Goal: Information Seeking & Learning: Learn about a topic

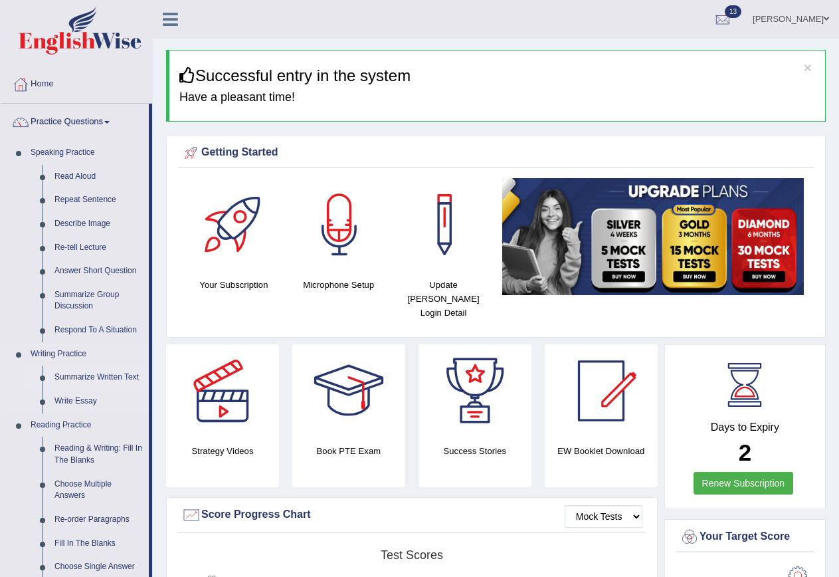
click at [91, 377] on link "Summarize Written Text" at bounding box center [98, 377] width 100 height 24
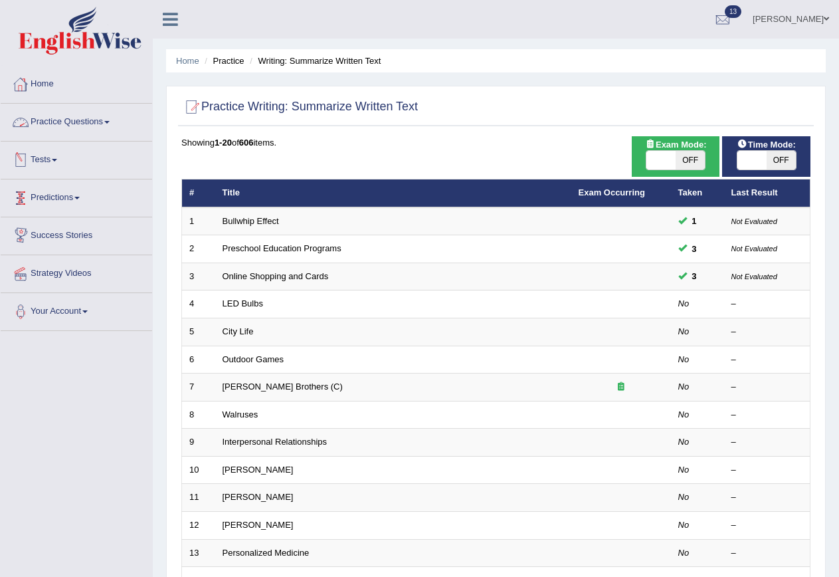
click at [112, 124] on link "Practice Questions" at bounding box center [76, 120] width 151 height 33
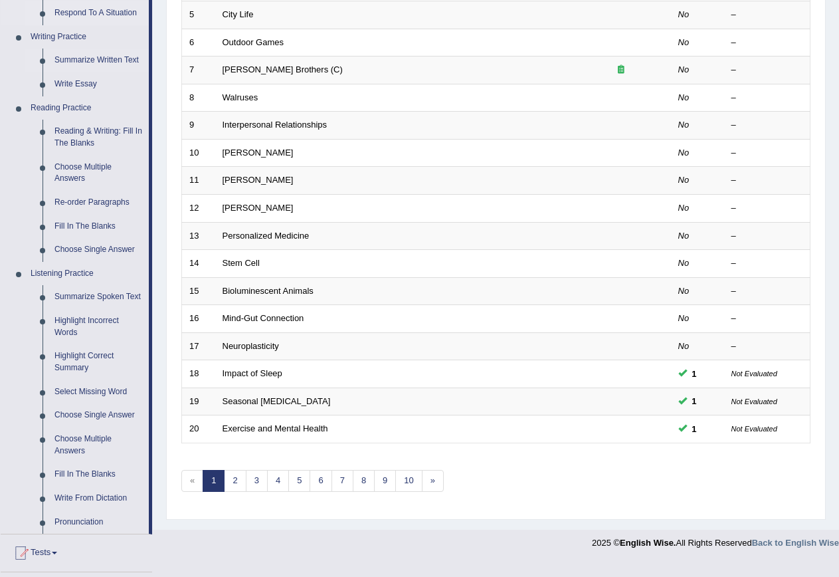
scroll to position [332, 0]
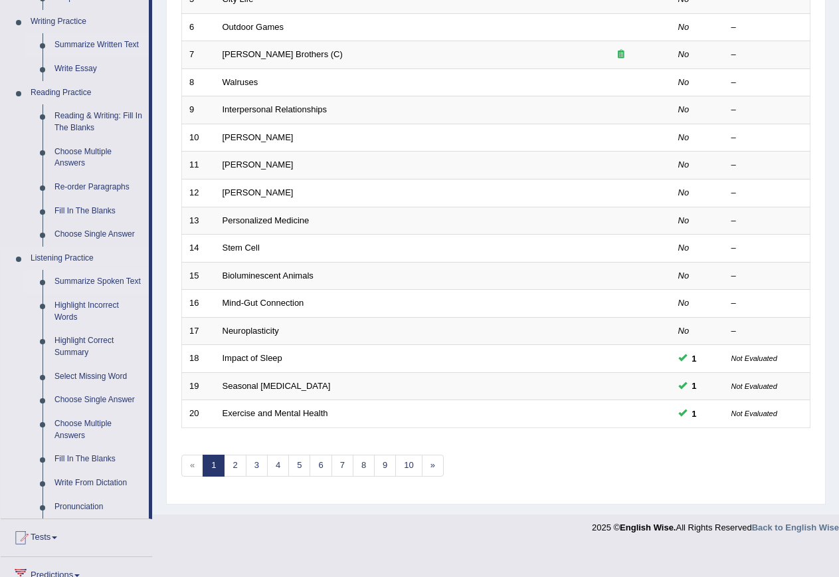
click at [75, 272] on link "Summarize Spoken Text" at bounding box center [98, 282] width 100 height 24
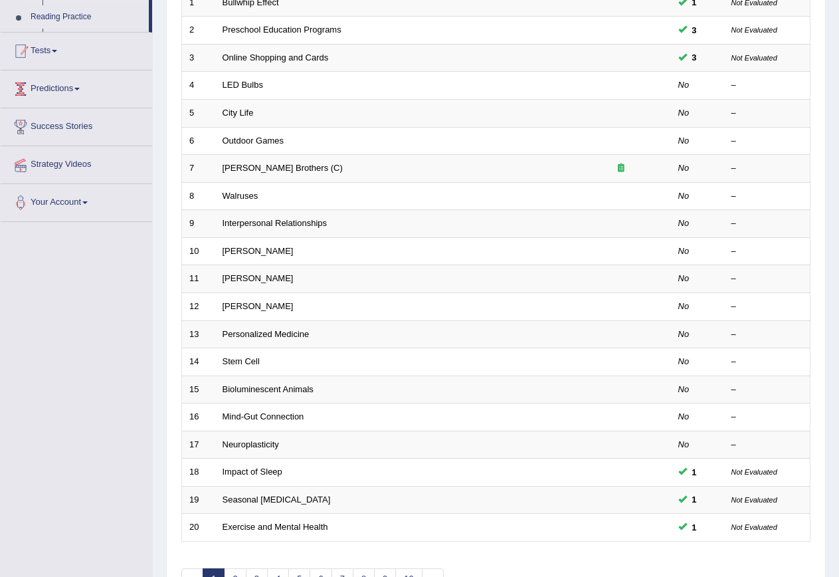
scroll to position [246, 0]
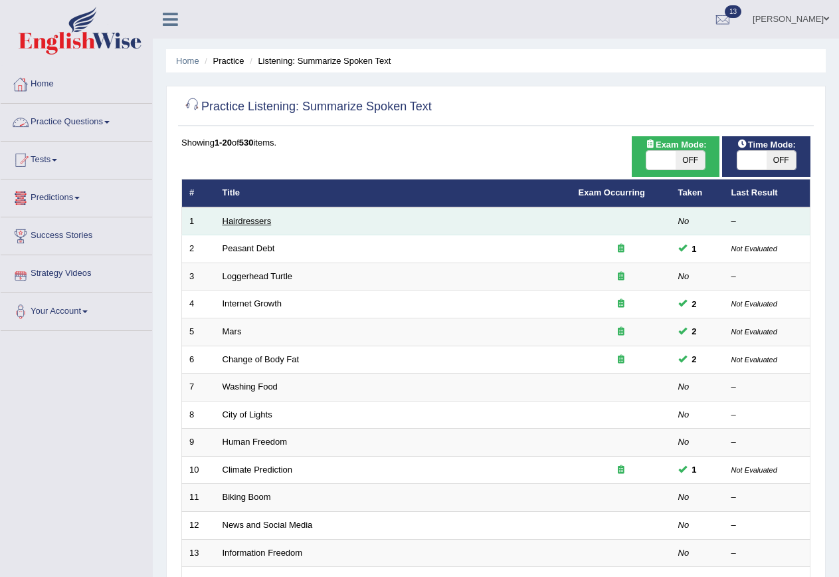
click at [244, 216] on link "Hairdressers" at bounding box center [247, 221] width 49 height 10
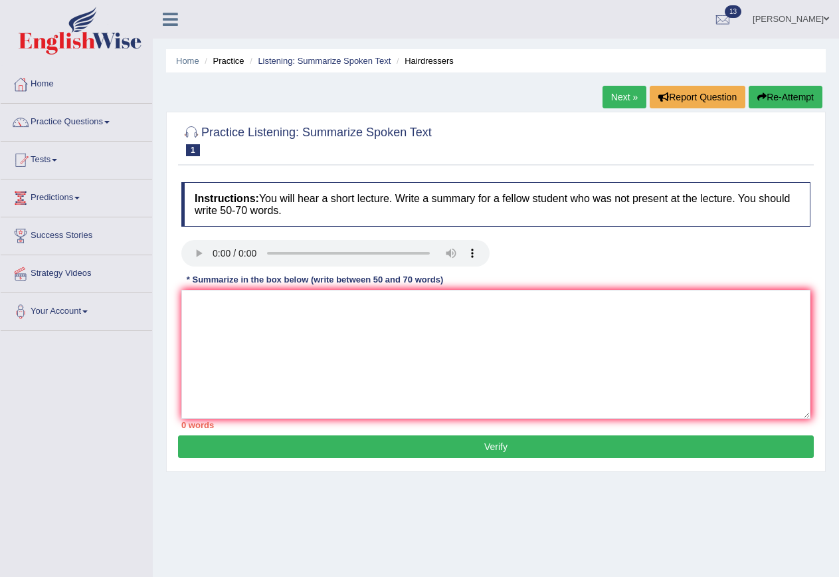
click at [234, 281] on div "* Summarize in the box below (write between 50 and 70 words)" at bounding box center [314, 279] width 267 height 13
click at [212, 311] on textarea at bounding box center [495, 354] width 629 height 129
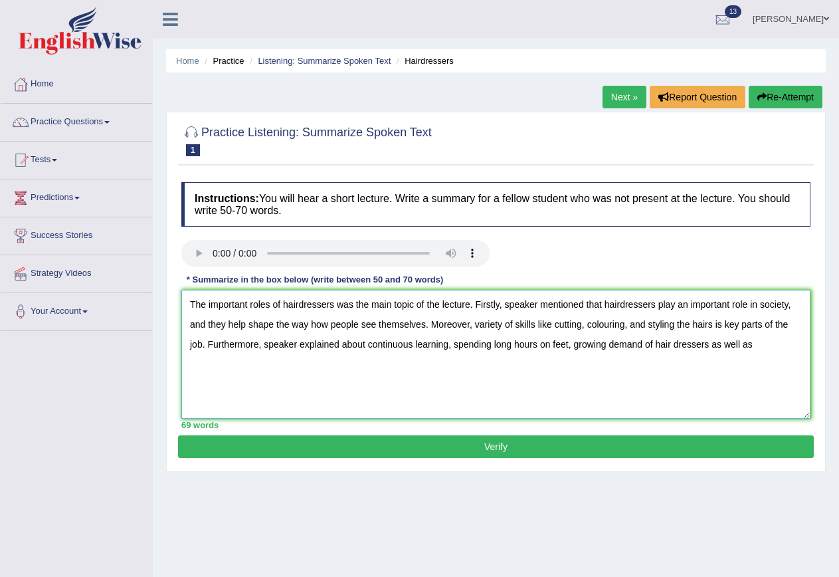
click at [367, 345] on textarea "The important roles of hairdressers was the main topic of the lecture. Firstly,…" at bounding box center [495, 354] width 629 height 129
click at [651, 345] on textarea "The important roles of hairdressers was the main topic of the lecture. Firstly,…" at bounding box center [495, 354] width 629 height 129
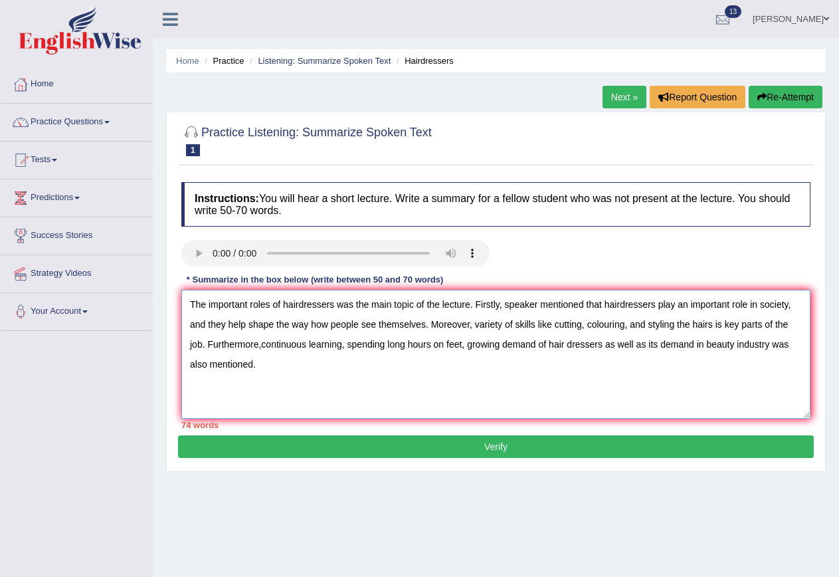
click at [514, 322] on textarea "The important roles of hairdressers was the main topic of the lecture. Firstly,…" at bounding box center [495, 354] width 629 height 129
click at [502, 303] on textarea "The important roles of hairdressers was the main topic of the lecture. Firstly,…" at bounding box center [495, 354] width 629 height 129
click at [479, 302] on textarea "The important roles of hairdressers was the main topic of the lecture. speaker …" at bounding box center [495, 354] width 629 height 129
click at [391, 306] on textarea "The important roles of hairdressers was the main topic of the lecture. Speaker …" at bounding box center [495, 354] width 629 height 129
click at [249, 302] on textarea "The important roles of hairdressers was the main topic of the lecture. Speaker …" at bounding box center [495, 354] width 629 height 129
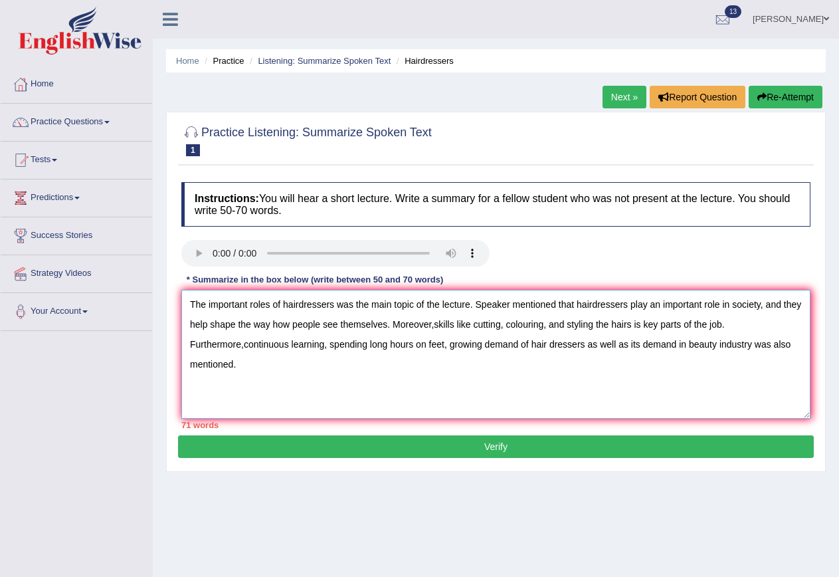
click at [245, 309] on textarea "The important roles of hairdressers was the main topic of the lecture. Speaker …" at bounding box center [495, 354] width 629 height 129
click at [249, 308] on textarea "The important roles of hairdressers was the main topic of the lecture. Speaker …" at bounding box center [495, 354] width 629 height 129
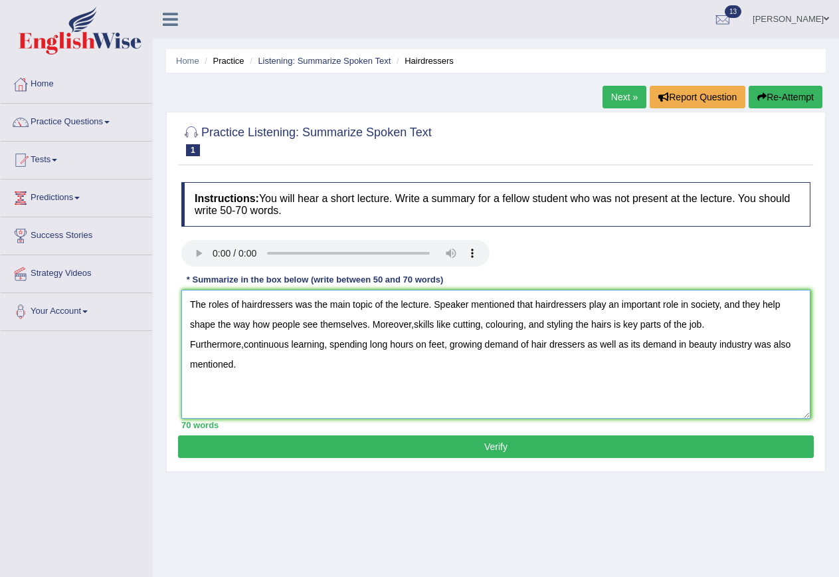
click at [231, 304] on textarea "The roles of hairdressers was the main topic of the lecture. Speaker mentioned …" at bounding box center [495, 354] width 629 height 129
click at [241, 302] on textarea "The roles of hairdressers was the main topic of the lecture. Speaker mentioned …" at bounding box center [495, 354] width 629 height 129
click at [203, 307] on textarea "The roles of hairdressers was the main topic of the lecture. Speaker mentioned …" at bounding box center [495, 354] width 629 height 129
click at [766, 303] on textarea "roles of hairdressers was the main topic of the lecture. Speaker mentioned that…" at bounding box center [495, 354] width 629 height 129
click at [765, 306] on textarea "roles of hairdressers was the main topic of the lecture. Speaker mentioned that…" at bounding box center [495, 354] width 629 height 129
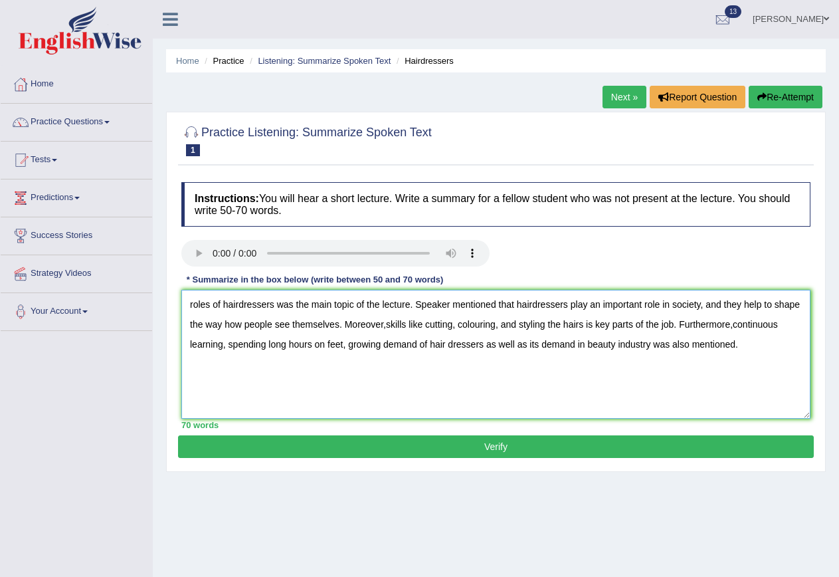
click at [549, 343] on textarea "roles of hairdressers was the main topic of the lecture. Speaker mentioned that…" at bounding box center [495, 354] width 629 height 129
click at [191, 302] on textarea "roles of hairdressers was the main topic of the lecture. Speaker mentioned that…" at bounding box center [495, 354] width 629 height 129
click at [717, 322] on textarea "Important roles of hairdressers was the main topic of the lecture. Speaker ment…" at bounding box center [495, 354] width 629 height 129
type textarea "Important roles of hairdressers was the main topic of the lecture. Speaker ment…"
click at [465, 452] on button "Verify" at bounding box center [496, 446] width 636 height 23
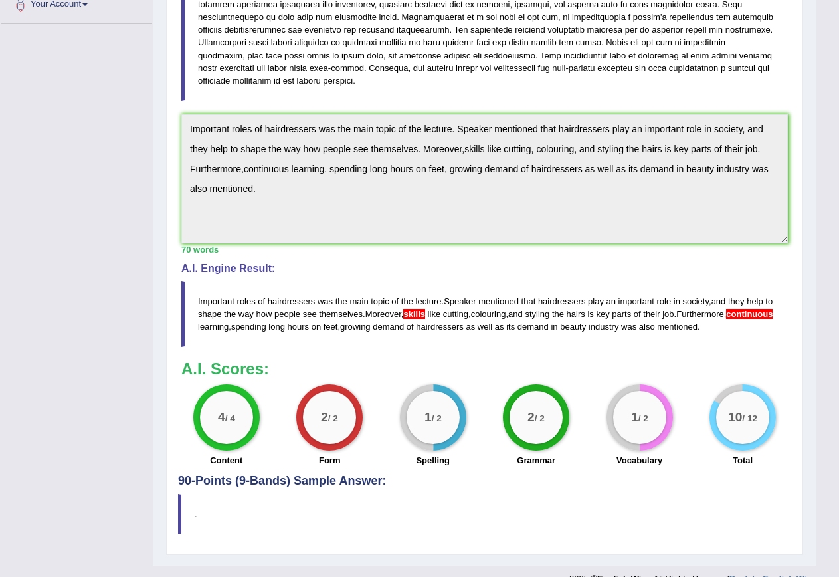
scroll to position [326, 0]
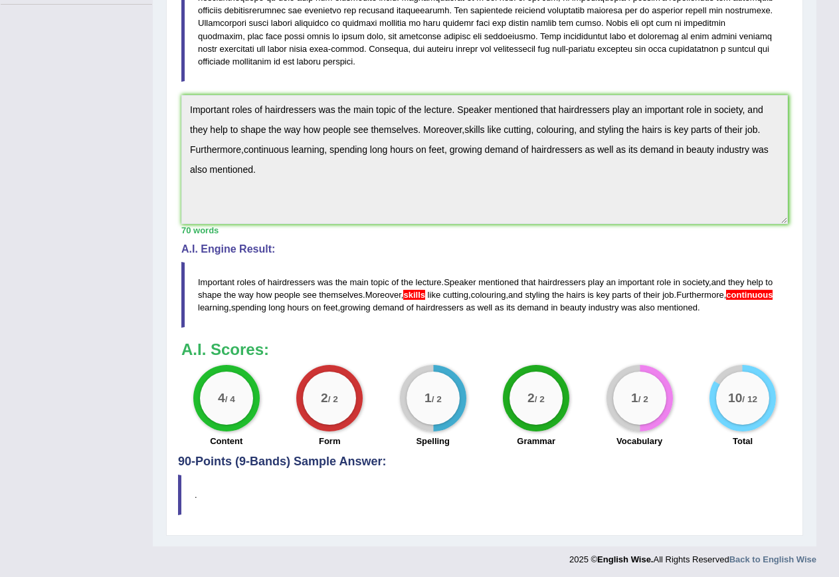
drag, startPoint x: 184, startPoint y: 99, endPoint x: 328, endPoint y: 181, distance: 166.0
click at [328, 181] on textarea "Important roles of hairdressers was the main topic of the lecture. Speaker ment…" at bounding box center [484, 159] width 606 height 129
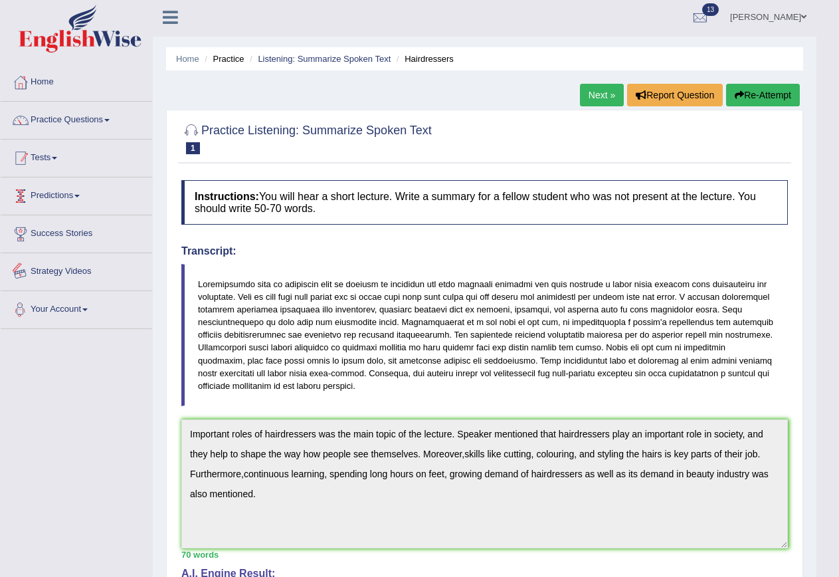
scroll to position [0, 0]
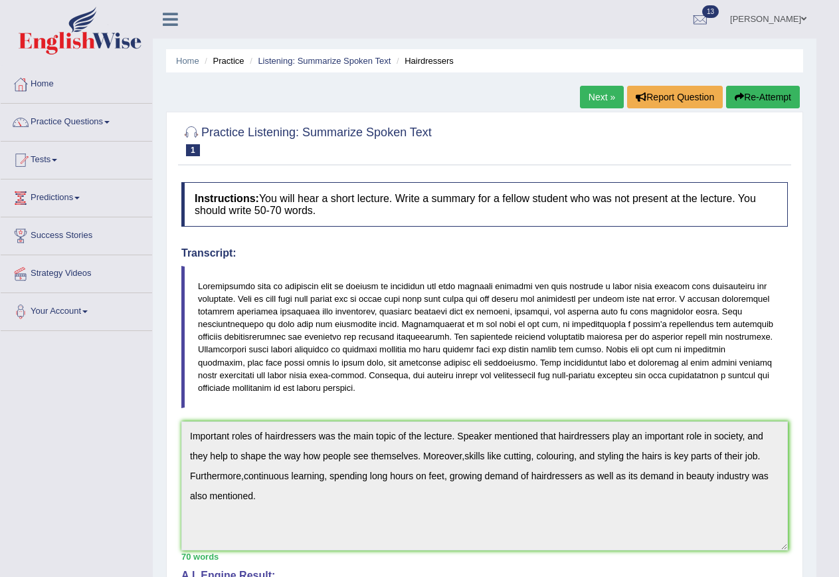
click at [777, 94] on button "Re-Attempt" at bounding box center [763, 97] width 74 height 23
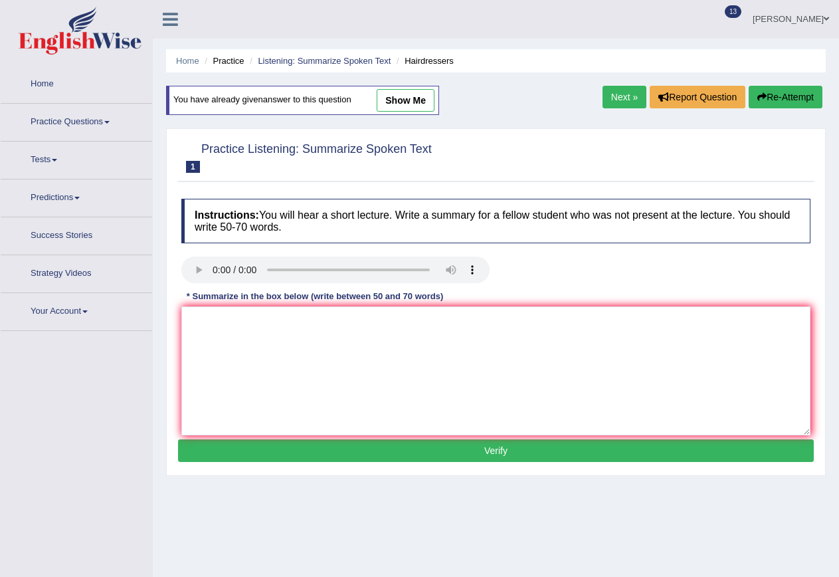
click at [223, 306] on textarea at bounding box center [495, 370] width 629 height 129
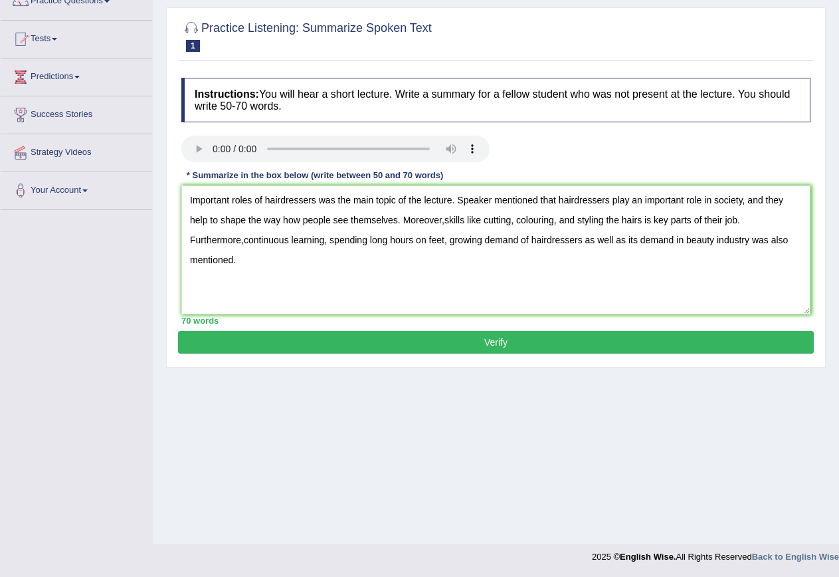
click at [444, 219] on textarea "Important roles of hairdressers was the main topic of the lecture. Speaker ment…" at bounding box center [495, 249] width 629 height 129
click at [268, 240] on textarea "Important roles of hairdressers was the main topic of the lecture. Speaker ment…" at bounding box center [495, 249] width 629 height 129
click at [266, 240] on textarea "Important roles of hairdressers was the main topic of the lecture. Speaker ment…" at bounding box center [495, 249] width 629 height 129
type textarea "Important roles of hairdressers was the main topic of the lecture. Speaker ment…"
click at [422, 337] on button "Verify" at bounding box center [496, 342] width 636 height 23
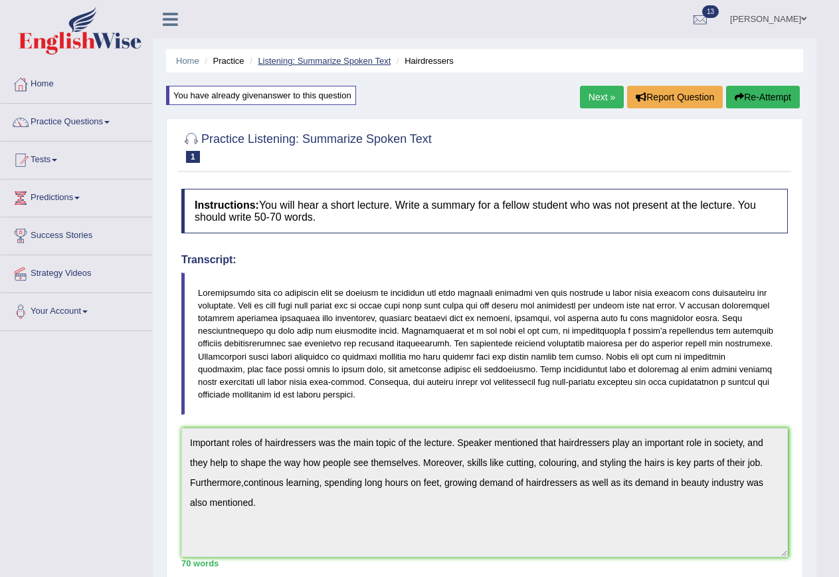
click at [294, 60] on link "Listening: Summarize Spoken Text" at bounding box center [324, 61] width 133 height 10
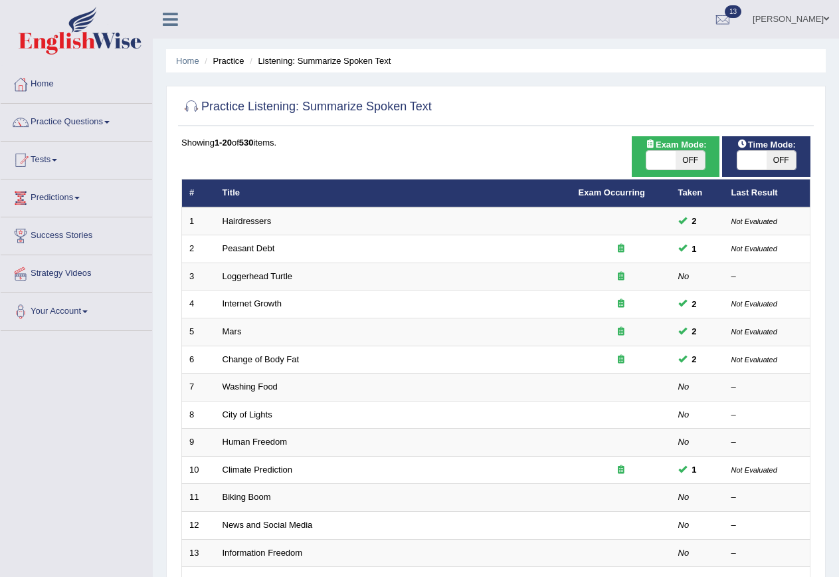
click at [652, 143] on icon at bounding box center [650, 143] width 11 height 9
click at [662, 157] on span at bounding box center [660, 160] width 29 height 19
checkbox input "true"
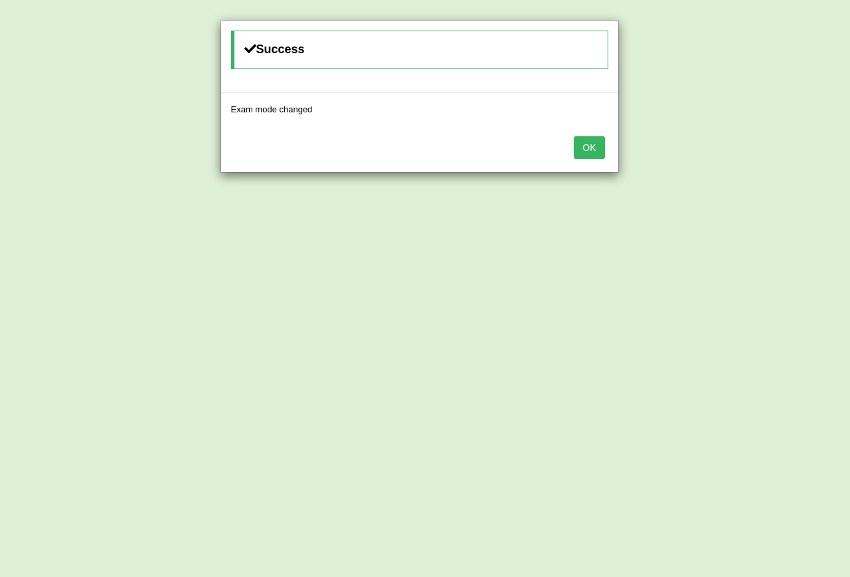
click at [576, 151] on button "OK" at bounding box center [589, 147] width 31 height 23
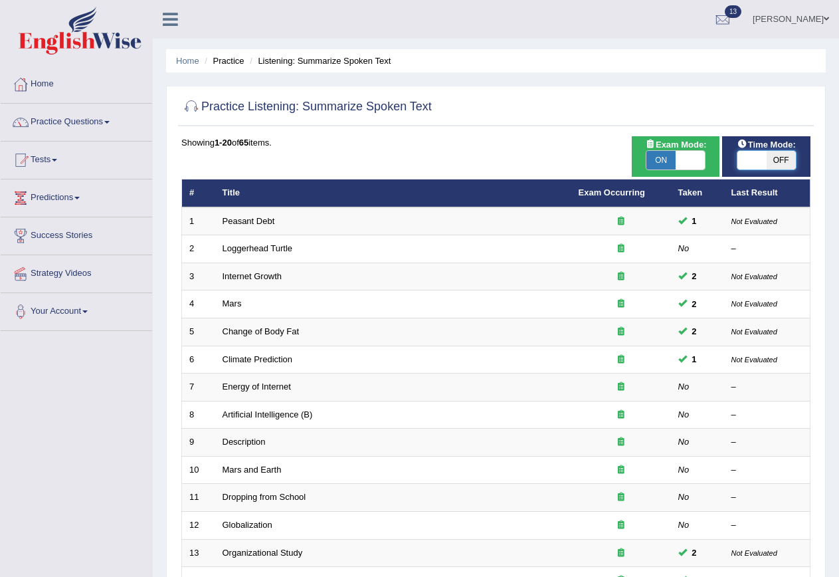
click at [737, 157] on span at bounding box center [751, 160] width 29 height 19
checkbox input "true"
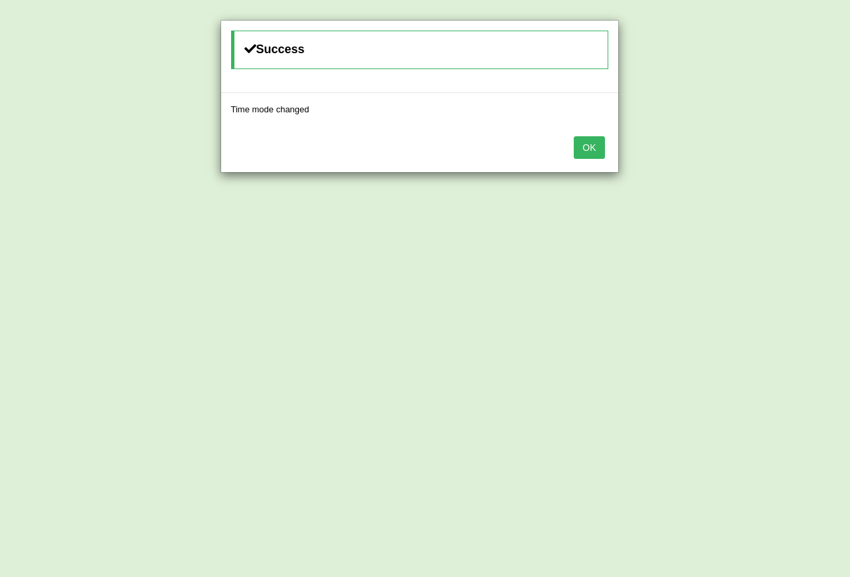
click at [579, 143] on button "OK" at bounding box center [589, 147] width 31 height 23
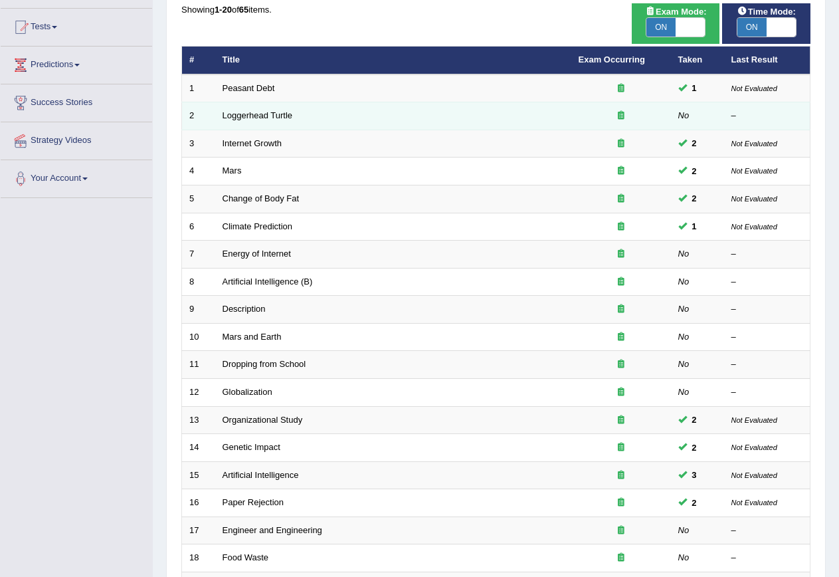
scroll to position [199, 0]
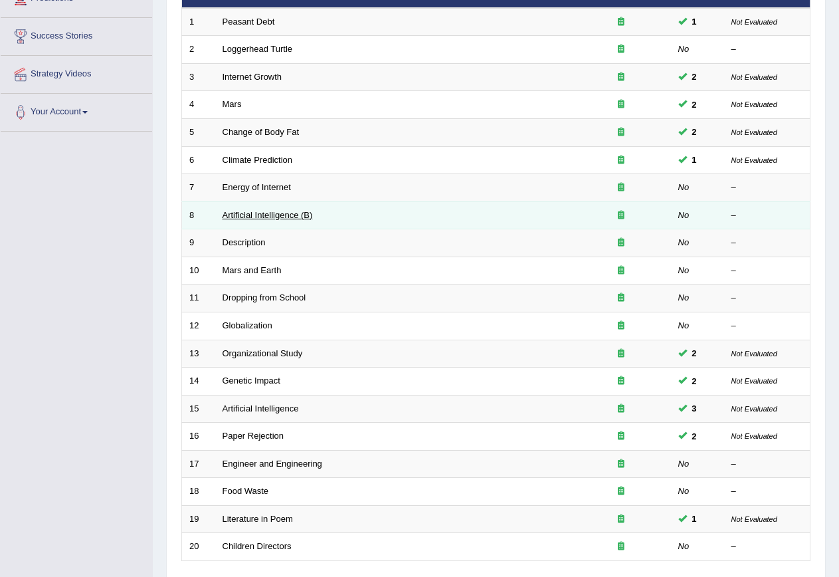
click at [241, 219] on link "Artificial Intelligence (B)" at bounding box center [268, 215] width 90 height 10
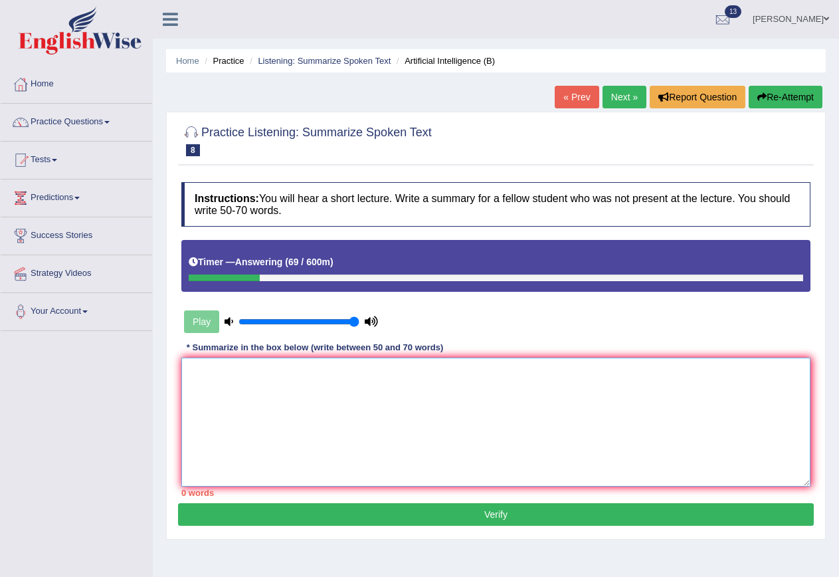
click at [213, 395] on textarea at bounding box center [495, 421] width 629 height 129
type textarea "T"
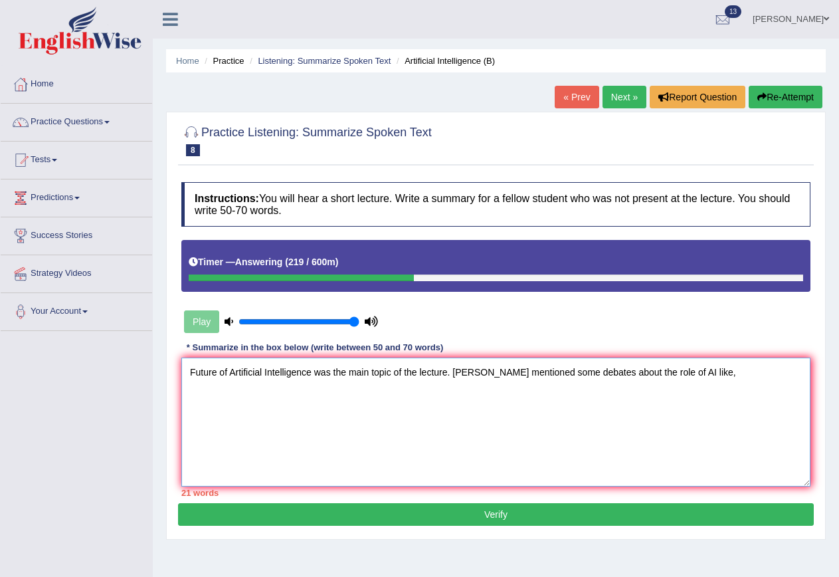
click at [650, 372] on textarea "Future of Artificial Intelligence was the main topic of the lecture. speker men…" at bounding box center [495, 421] width 629 height 129
click at [646, 375] on textarea "Future of Artificial Intelligence was the main topic of the lecture. speker men…" at bounding box center [495, 421] width 629 height 129
click at [707, 374] on textarea "Future of Artificial Intelligence was the main topic of the lecture. speker men…" at bounding box center [495, 421] width 629 height 129
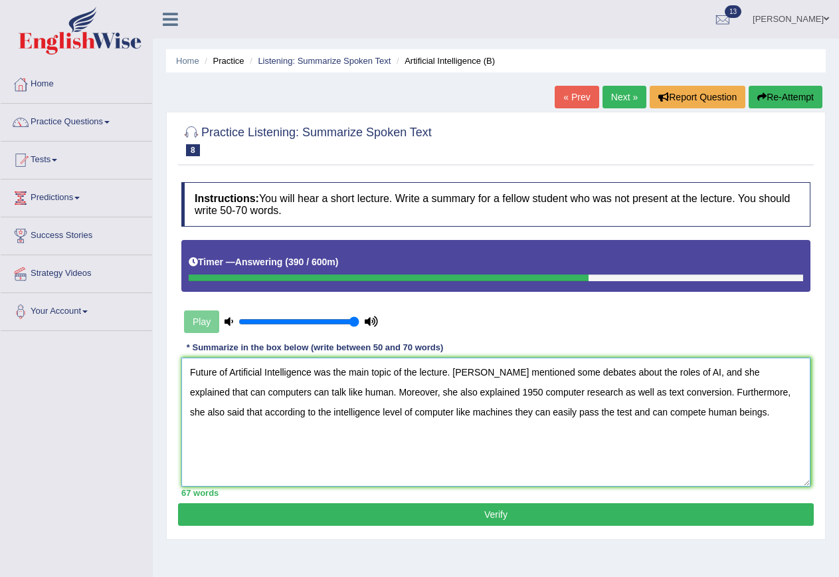
click at [788, 369] on textarea "Future of Artificial Intelligence was the main topic of the lecture. speker men…" at bounding box center [495, 421] width 629 height 129
click at [444, 393] on textarea "Future of Artificial Intelligence was the main topic of the lecture. speker men…" at bounding box center [495, 421] width 629 height 129
click at [666, 391] on textarea "Future of Artificial Intelligence was the main topic of the lecture. speker men…" at bounding box center [495, 421] width 629 height 129
click at [508, 409] on textarea "Future of Artificial Intelligence was the main topic of the lecture. speker men…" at bounding box center [495, 421] width 629 height 129
click at [509, 413] on textarea "Future of Artificial Intelligence was the main topic of the lecture. speker men…" at bounding box center [495, 421] width 629 height 129
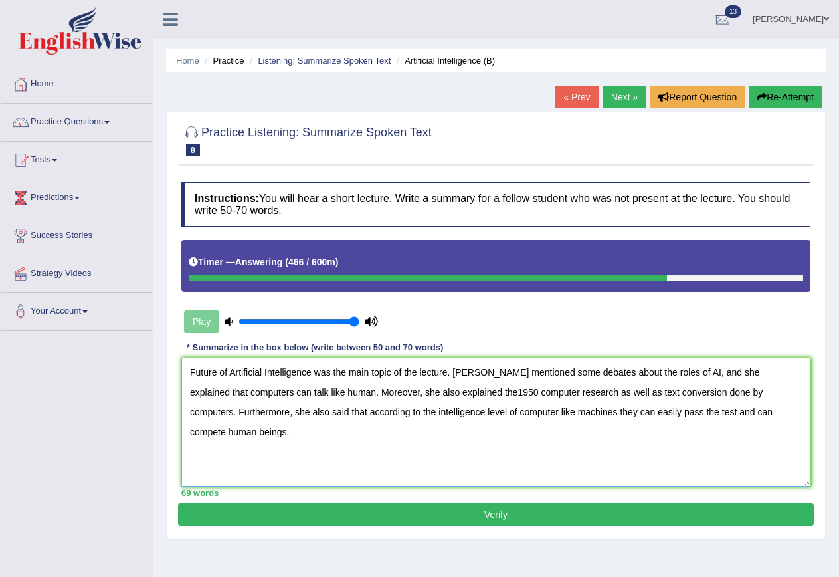
click at [764, 414] on textarea "Future of Artificial Intelligence was the main topic of the lecture. speker men…" at bounding box center [495, 421] width 629 height 129
click at [764, 416] on textarea "Future of Artificial Intelligence was the main topic of the lecture. speker men…" at bounding box center [495, 421] width 629 height 129
click at [762, 416] on textarea "Future of Artificial Intelligence was the main topic of the lecture. speker men…" at bounding box center [495, 421] width 629 height 129
click at [465, 371] on textarea "Future of Artificial Intelligence was the main topic of the lecture. speker men…" at bounding box center [495, 421] width 629 height 129
click at [314, 392] on textarea "Future of Artificial Intelligence was the main topic of the lecture. speaker me…" at bounding box center [495, 421] width 629 height 129
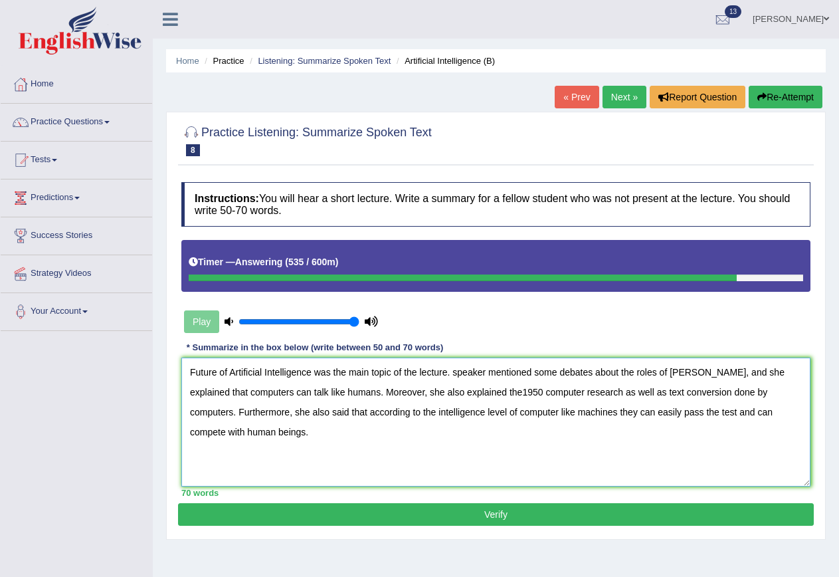
type textarea "Future of Artificial Intelligence was the main topic of the lecture. speaker me…"
click at [491, 515] on button "Verify" at bounding box center [496, 514] width 636 height 23
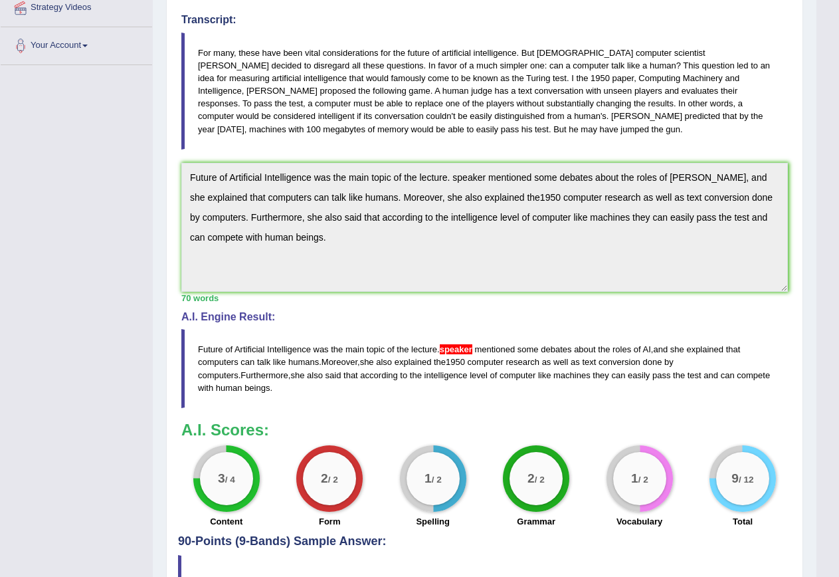
scroll to position [332, 0]
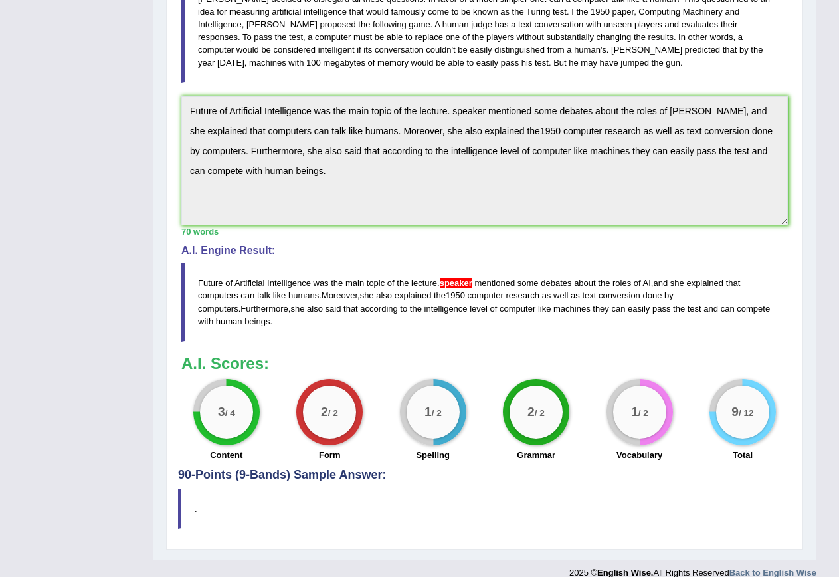
drag, startPoint x: 194, startPoint y: 110, endPoint x: 206, endPoint y: 163, distance: 53.8
click at [206, 163] on textarea "Future of Artificial Intelligence was the main topic of the lecture. speaker me…" at bounding box center [484, 160] width 606 height 129
click at [256, 164] on textarea "Future of Artificial Intelligence was the main topic of the lecture. speaker me…" at bounding box center [484, 160] width 606 height 129
drag, startPoint x: 191, startPoint y: 100, endPoint x: 367, endPoint y: 179, distance: 193.2
click at [366, 179] on textarea "Future of Artificial Intelligence was the main topic of the lecture. speaker me…" at bounding box center [484, 160] width 606 height 129
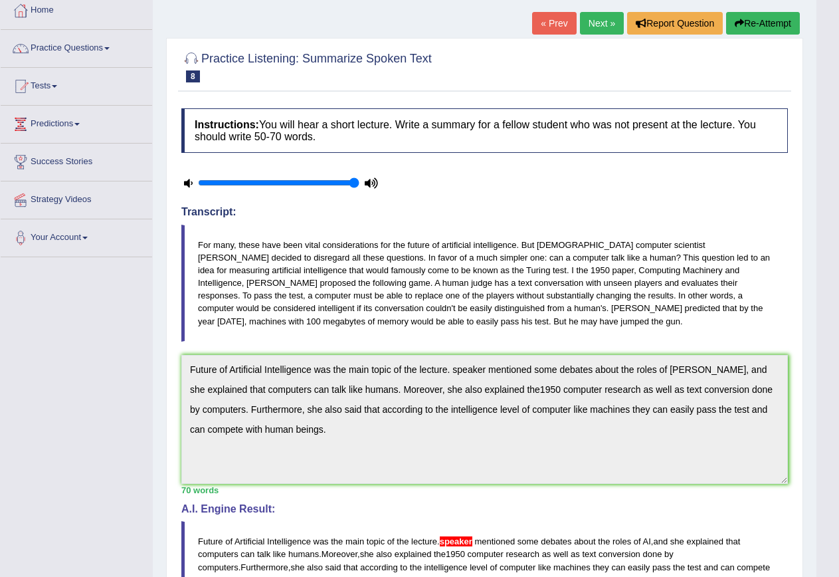
scroll to position [66, 0]
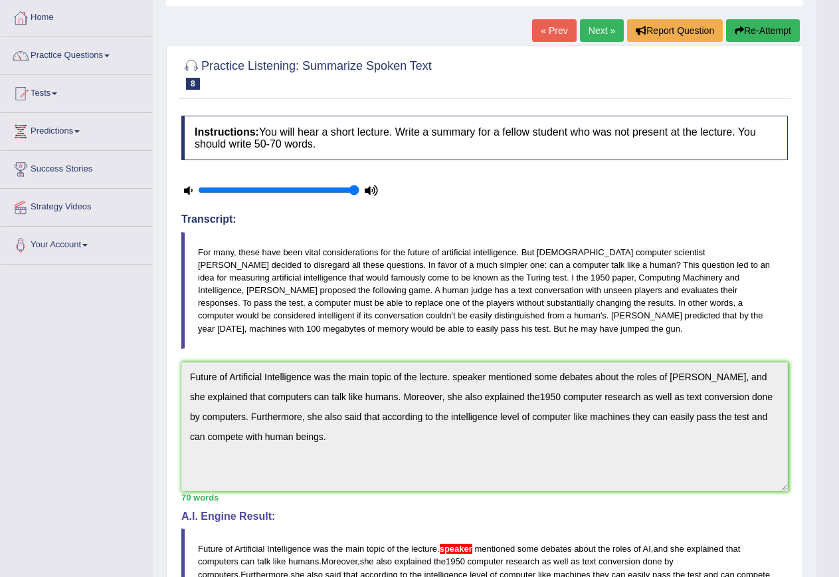
click at [786, 34] on button "Re-Attempt" at bounding box center [763, 30] width 74 height 23
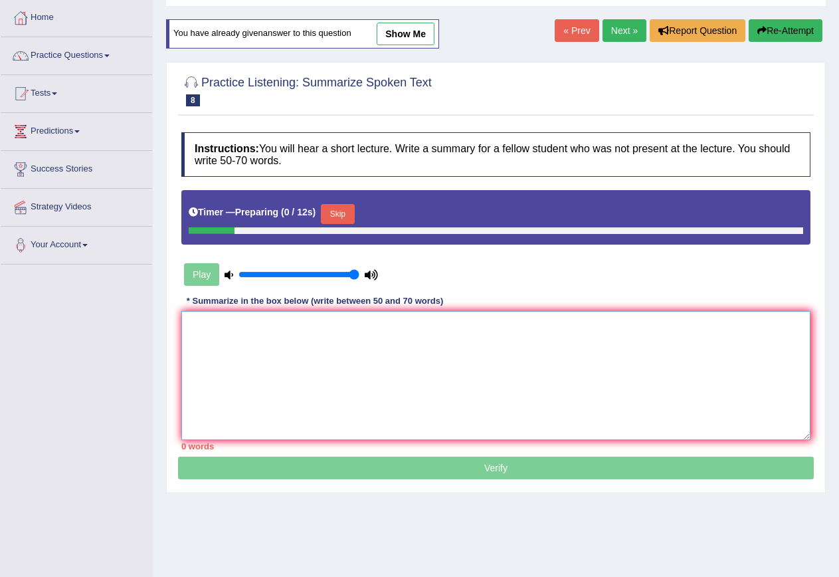
click at [276, 384] on textarea at bounding box center [495, 375] width 629 height 129
paste textarea "Future of Artificial Intelligence was the main topic of the lecture. speaker me…"
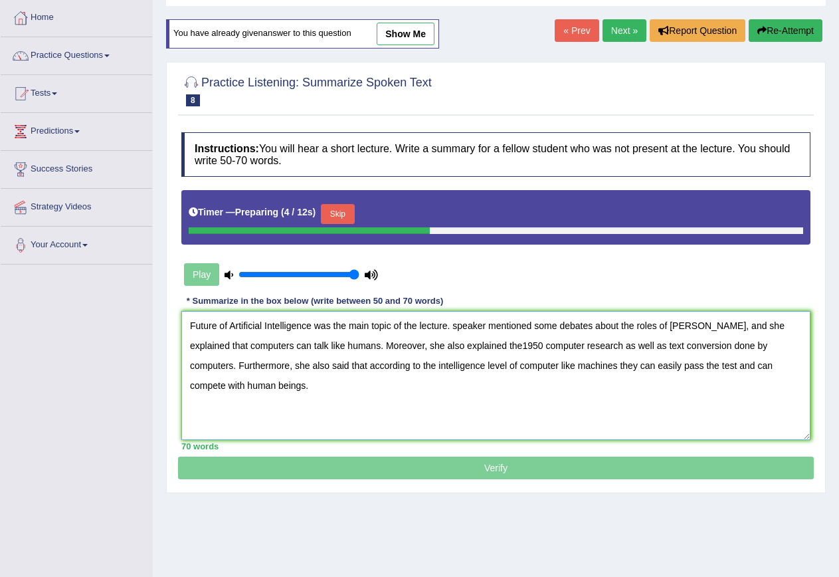
click at [460, 321] on textarea "Future of Artificial Intelligence was the main topic of the lecture. speaker me…" at bounding box center [495, 375] width 629 height 129
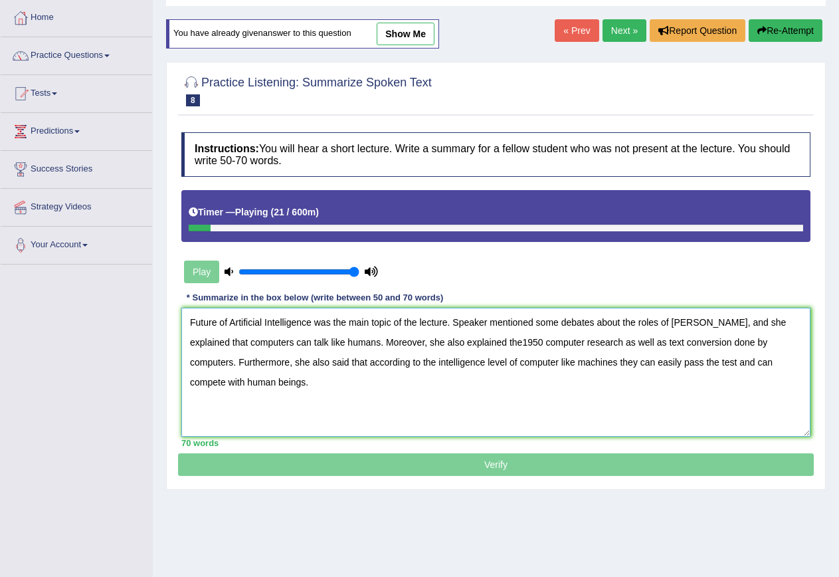
scroll to position [121, 0]
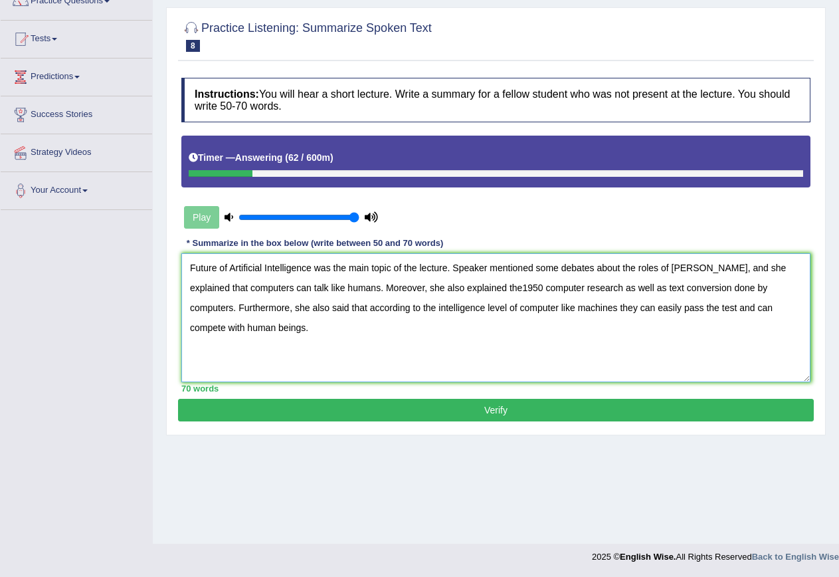
type textarea "Future of Artificial Intelligence was the main topic of the lecture. Speaker me…"
click at [444, 403] on button "Verify" at bounding box center [496, 410] width 636 height 23
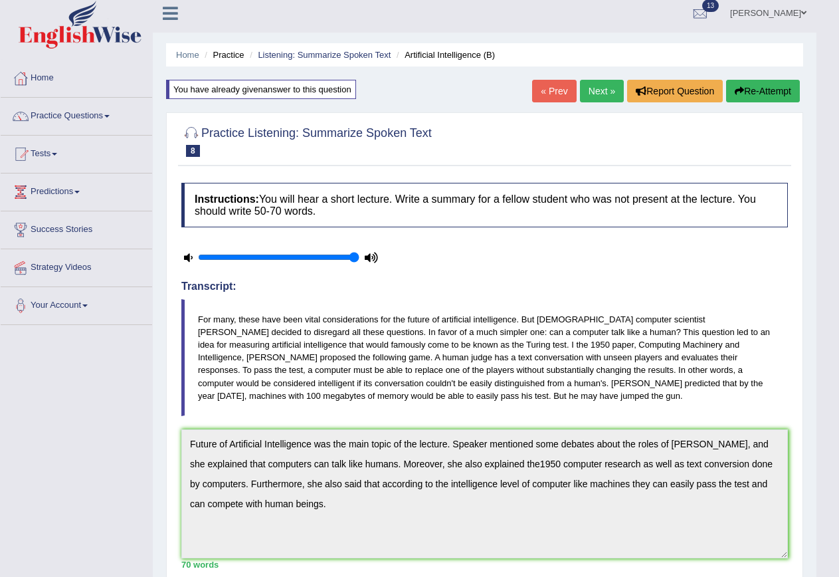
scroll to position [0, 0]
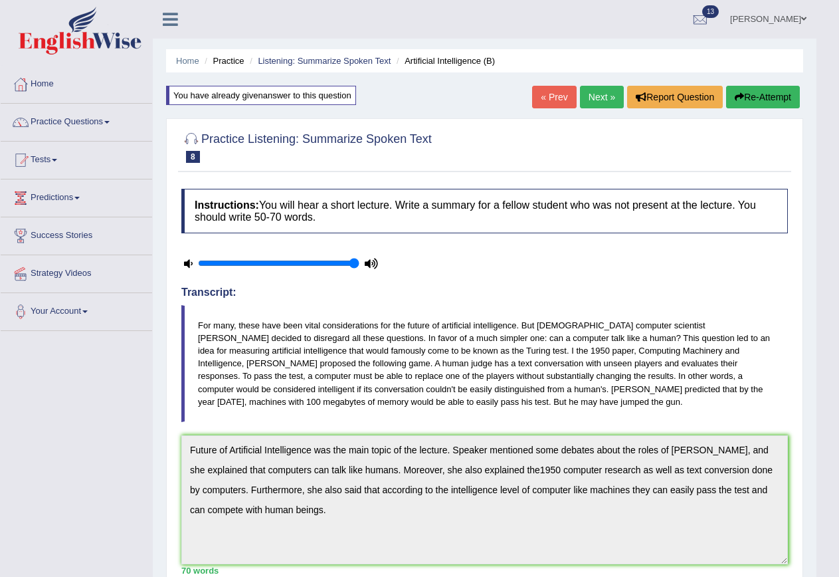
click at [601, 96] on link "Next »" at bounding box center [602, 97] width 44 height 23
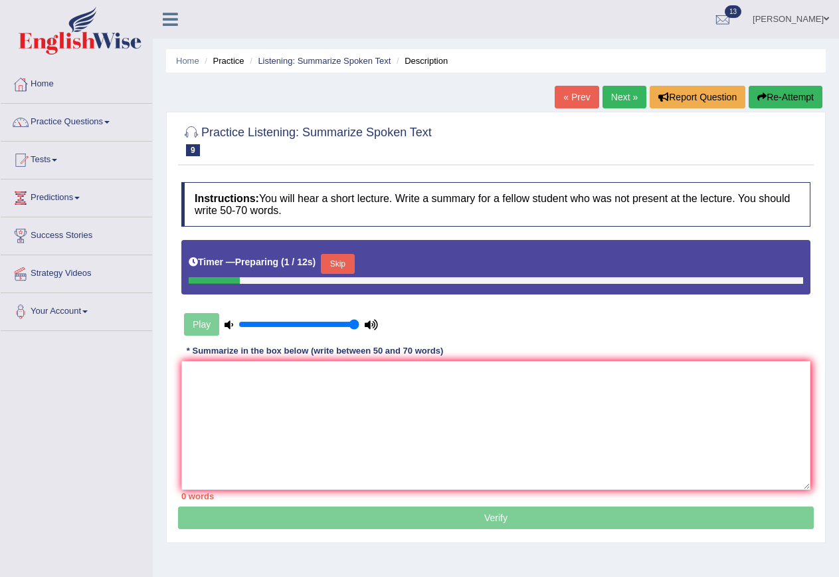
click at [559, 94] on link "« Prev" at bounding box center [577, 97] width 44 height 23
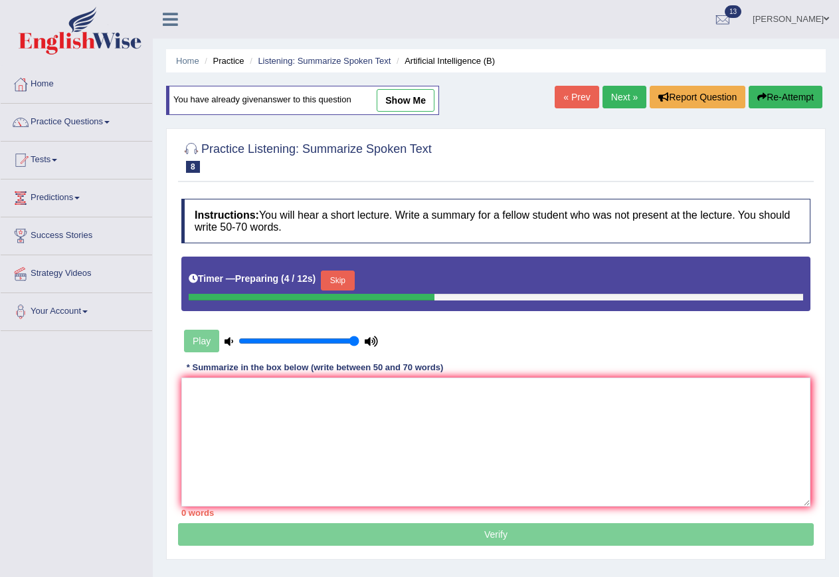
click at [400, 102] on link "show me" at bounding box center [406, 100] width 58 height 23
type textarea "Future of Artificial Intelligence was the main topic of the lecture. Speaker me…"
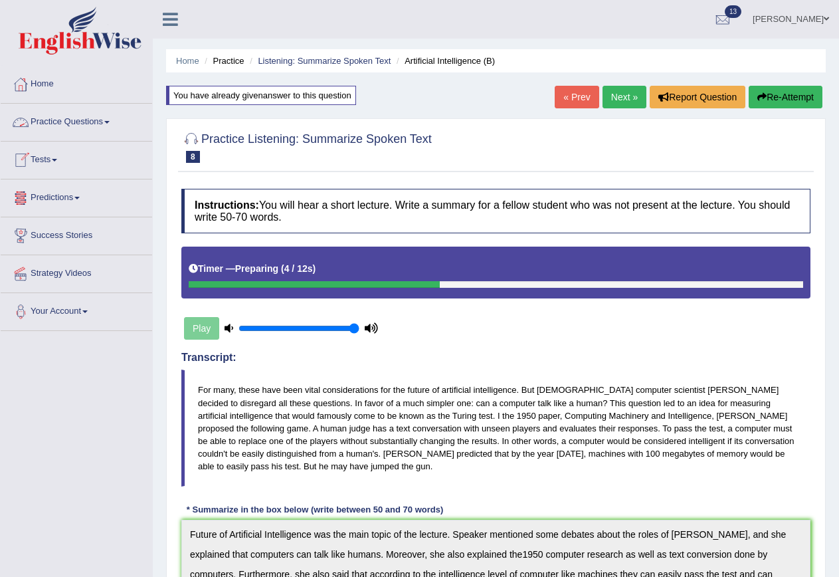
click at [84, 126] on link "Practice Questions" at bounding box center [76, 120] width 151 height 33
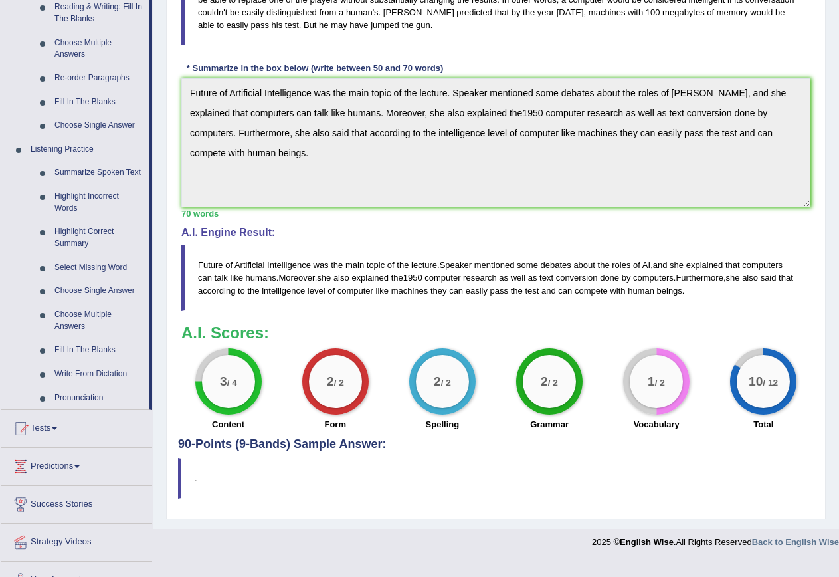
scroll to position [464, 0]
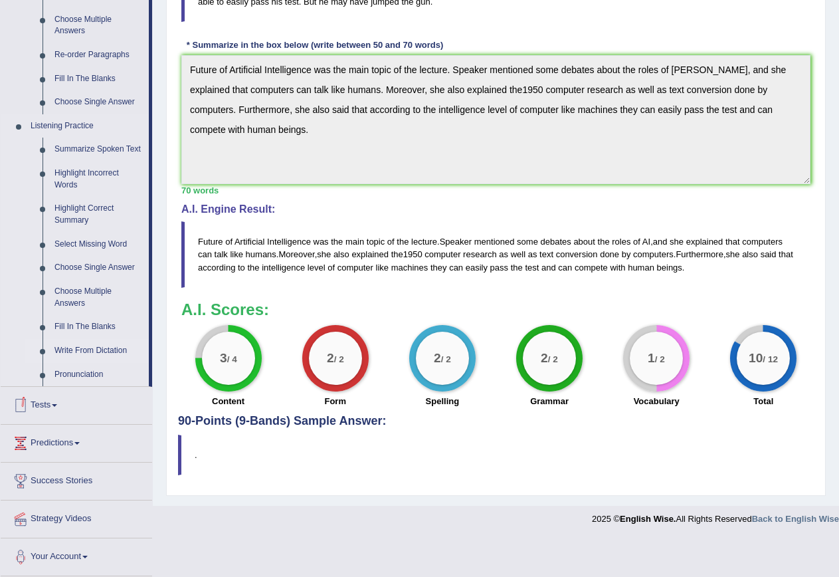
click at [84, 350] on link "Write From Dictation" at bounding box center [98, 351] width 100 height 24
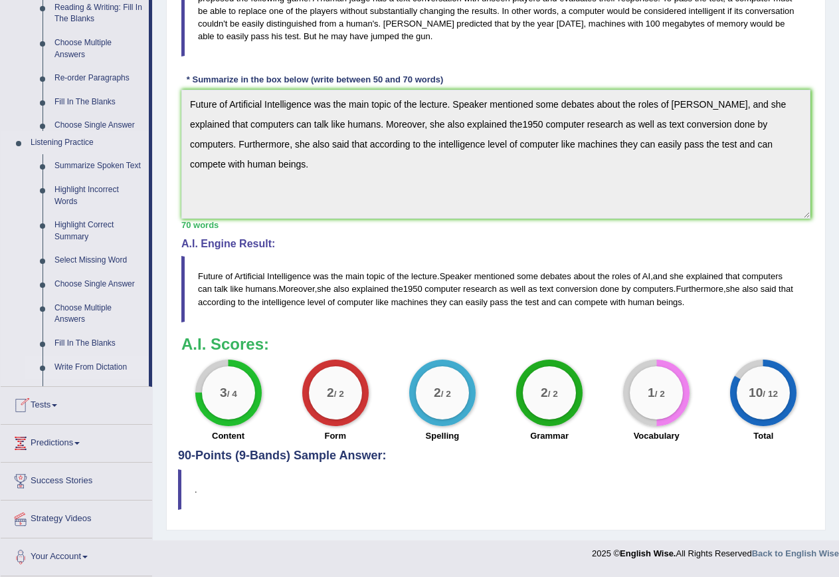
scroll to position [426, 0]
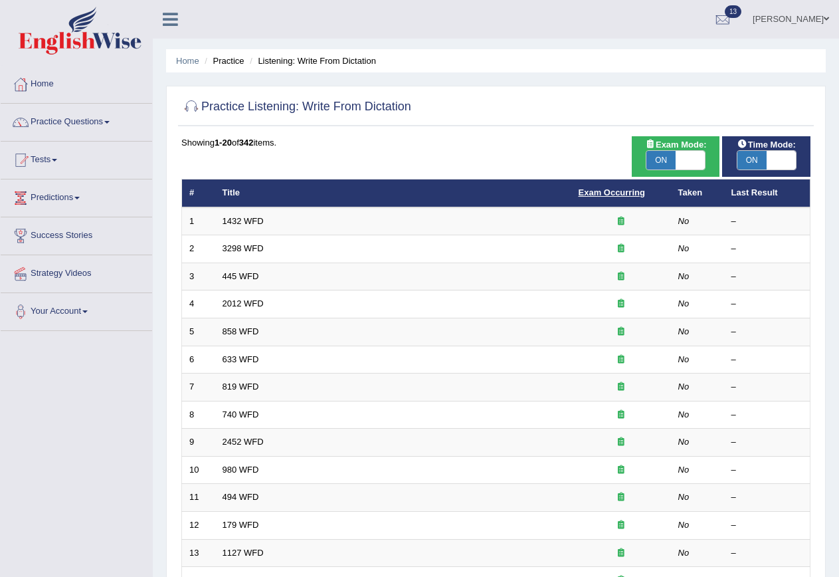
click at [601, 191] on link "Exam Occurring" at bounding box center [612, 192] width 66 height 10
drag, startPoint x: 0, startPoint y: 0, endPoint x: 601, endPoint y: 191, distance: 630.0
click at [601, 191] on link "Exam Occurring" at bounding box center [612, 192] width 66 height 10
click at [671, 163] on span "ON" at bounding box center [660, 160] width 29 height 19
checkbox input "false"
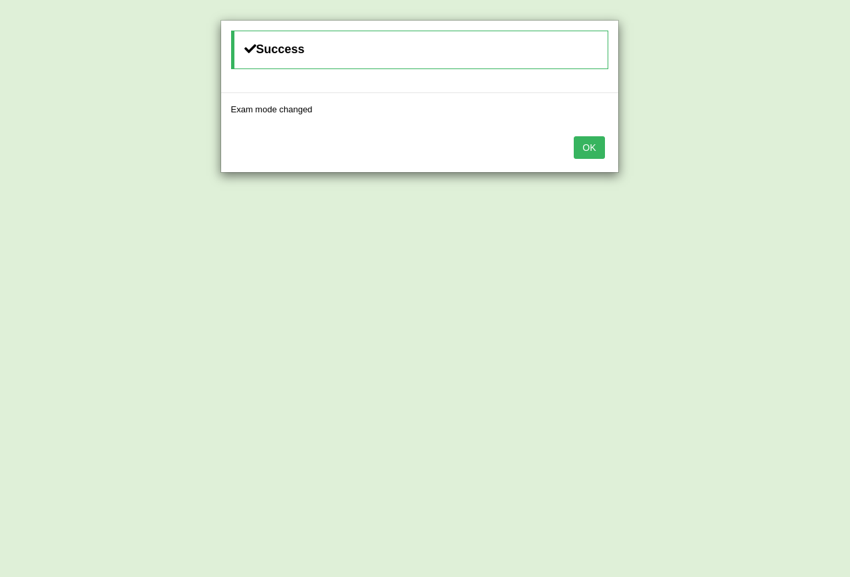
click at [595, 160] on div "OK" at bounding box center [419, 149] width 397 height 46
click at [587, 147] on button "OK" at bounding box center [589, 147] width 31 height 23
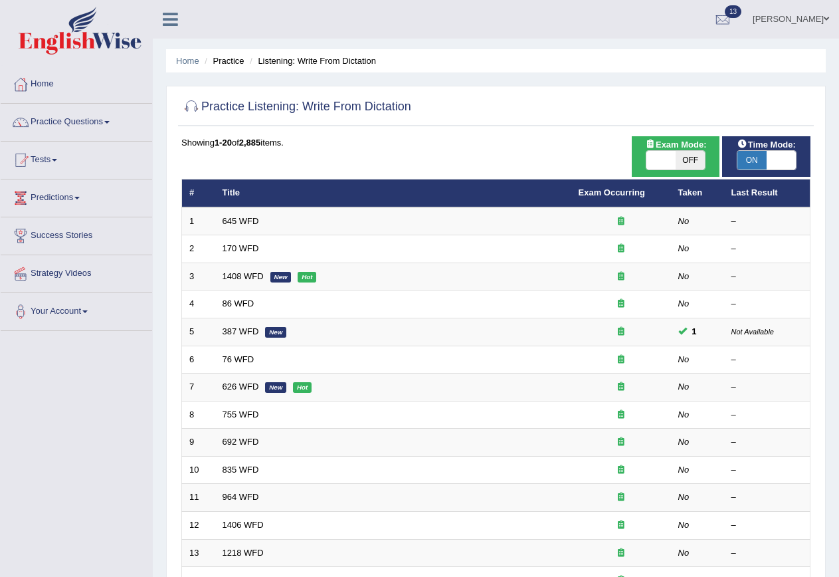
click at [661, 161] on span at bounding box center [660, 160] width 29 height 19
checkbox input "true"
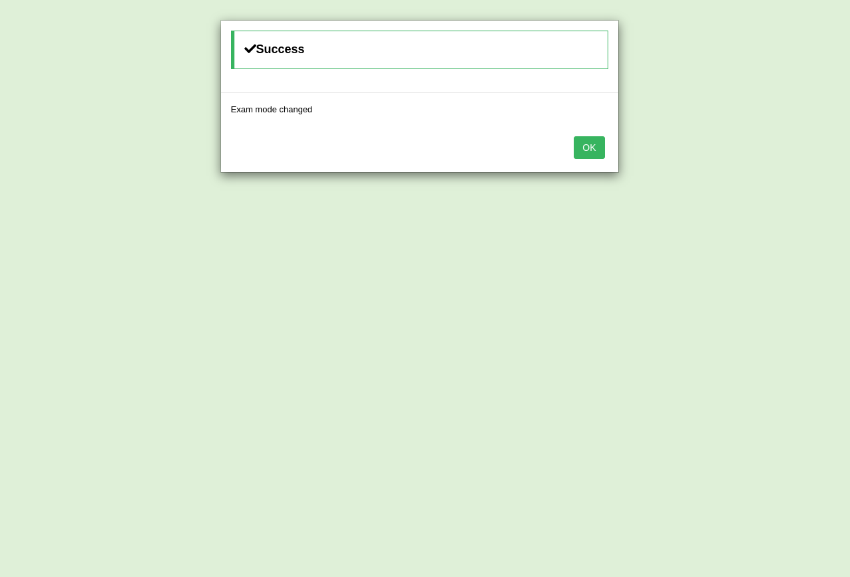
click at [599, 153] on button "OK" at bounding box center [589, 147] width 31 height 23
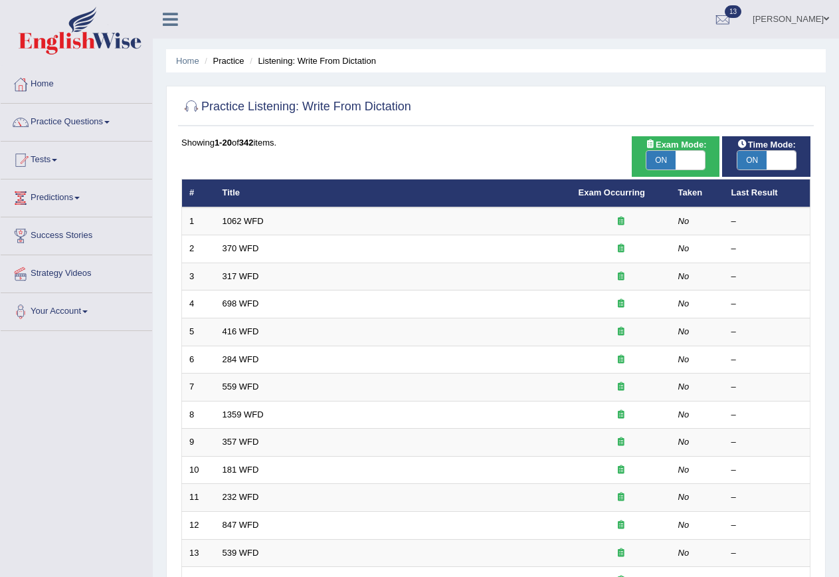
click at [609, 192] on link "Exam Occurring" at bounding box center [612, 192] width 66 height 10
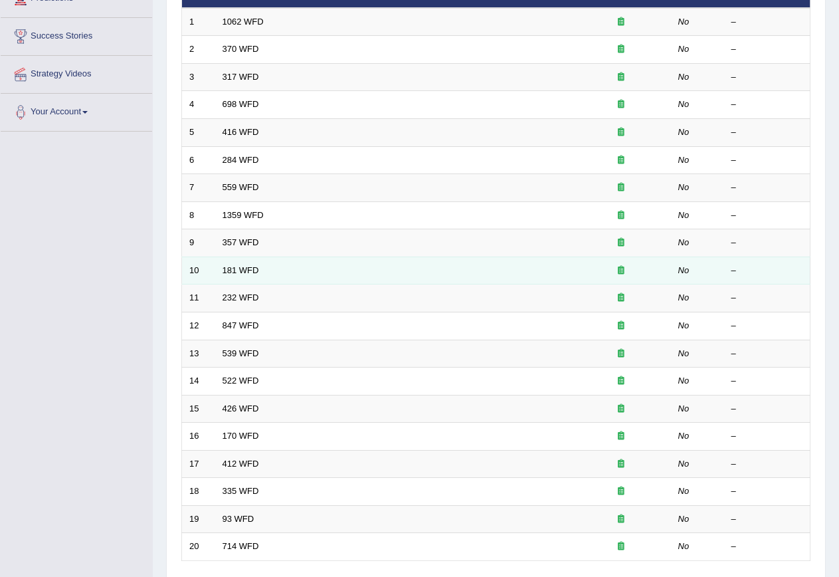
scroll to position [303, 0]
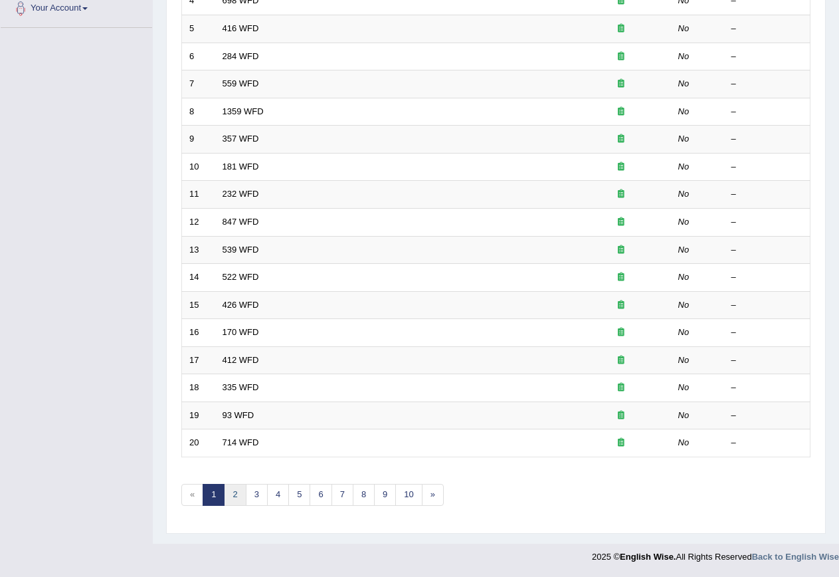
click at [236, 497] on link "2" at bounding box center [235, 495] width 22 height 22
